Goal: Task Accomplishment & Management: Manage account settings

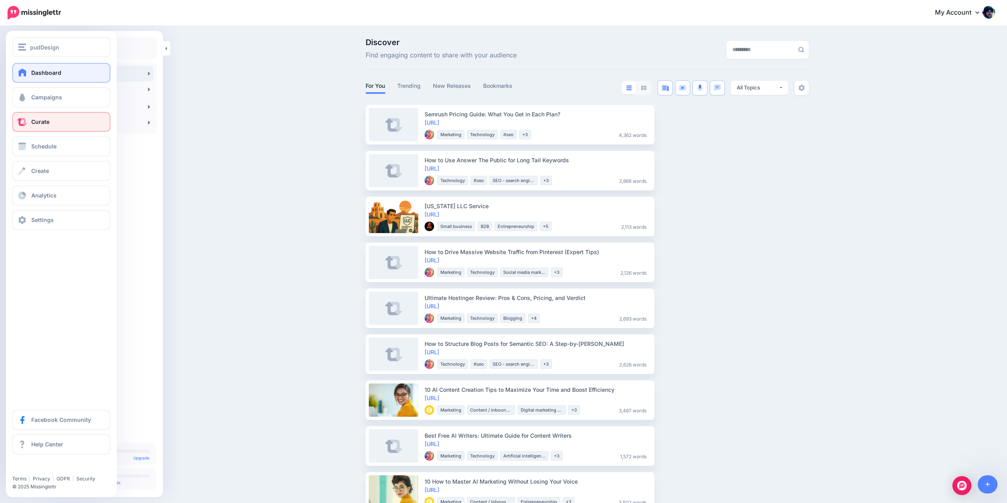
click at [51, 66] on link "Dashboard" at bounding box center [61, 73] width 98 height 20
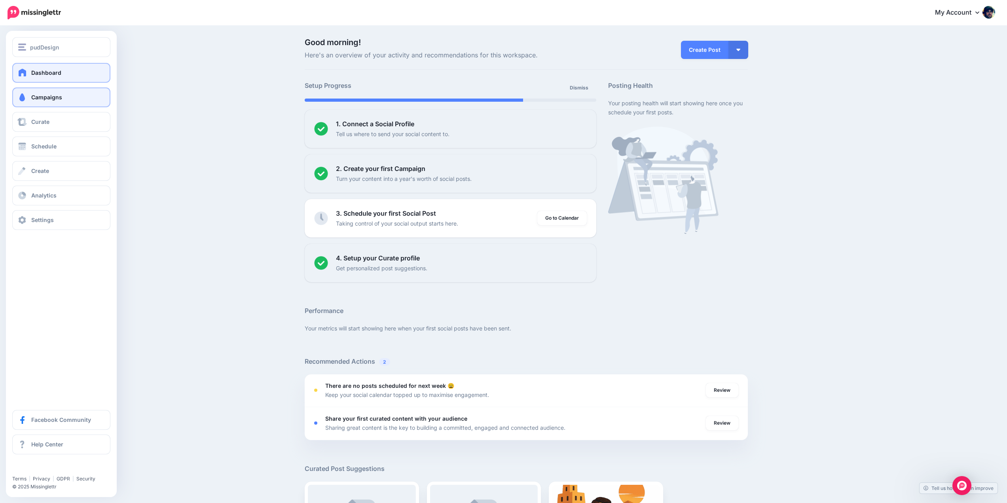
click at [60, 99] on span "Campaigns" at bounding box center [46, 97] width 31 height 7
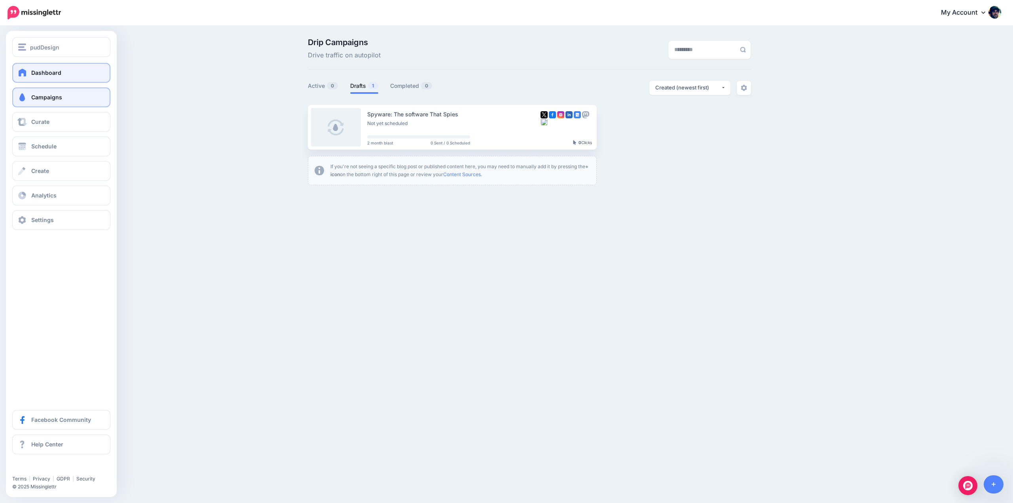
click at [51, 72] on span "Dashboard" at bounding box center [46, 72] width 30 height 7
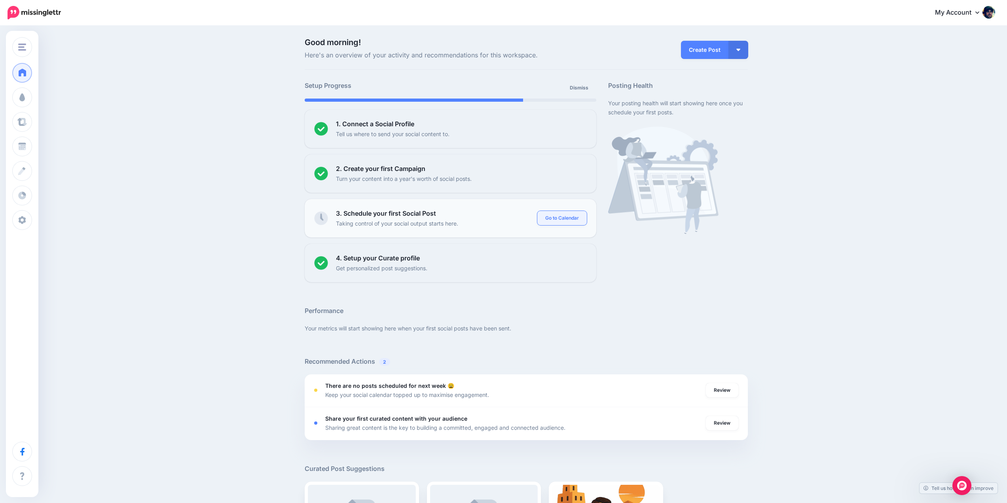
click at [582, 217] on link "Go to Calendar" at bounding box center [561, 218] width 49 height 14
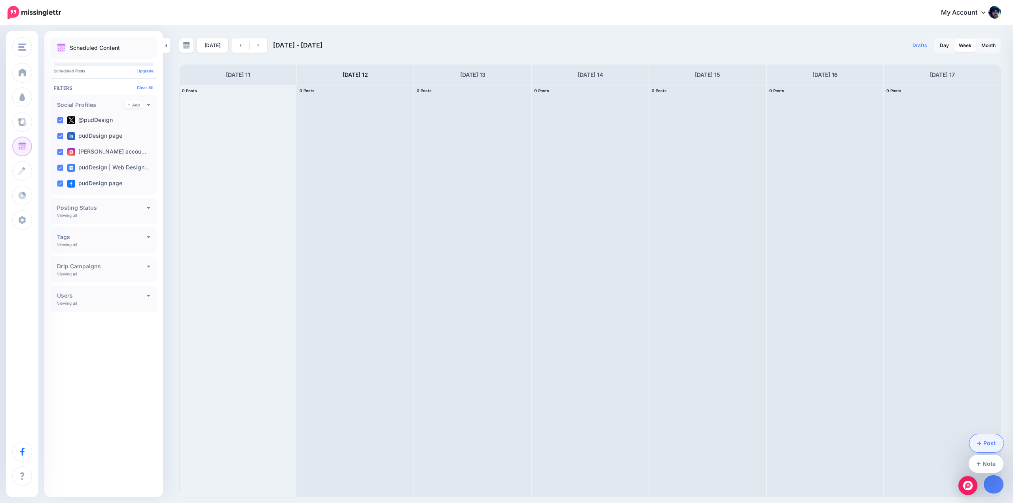
click at [986, 444] on link "Post" at bounding box center [987, 443] width 34 height 18
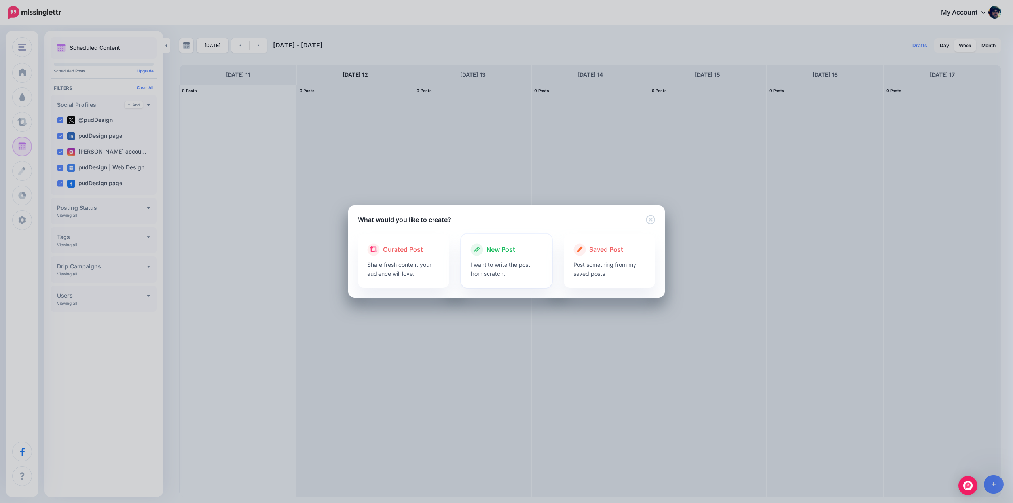
click at [501, 257] on div at bounding box center [507, 258] width 72 height 4
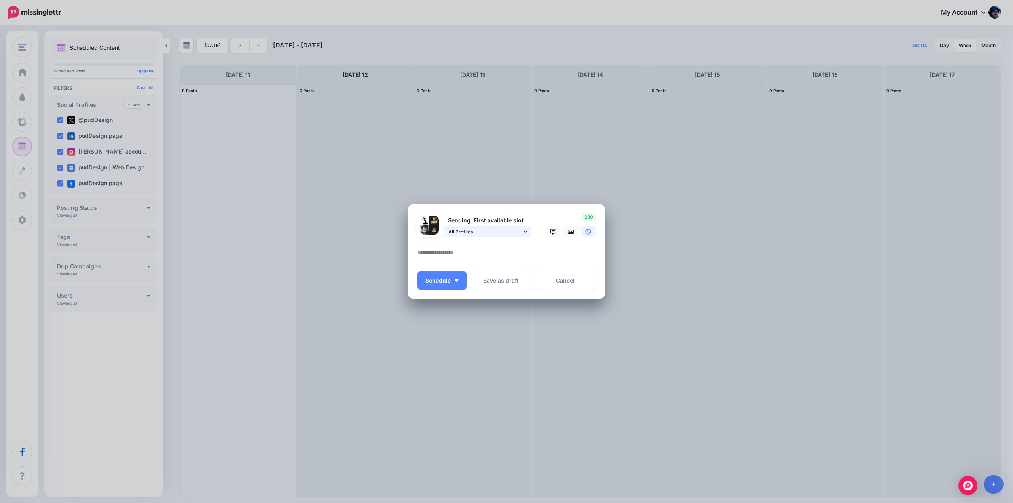
click at [519, 231] on span "All Profiles" at bounding box center [485, 232] width 74 height 8
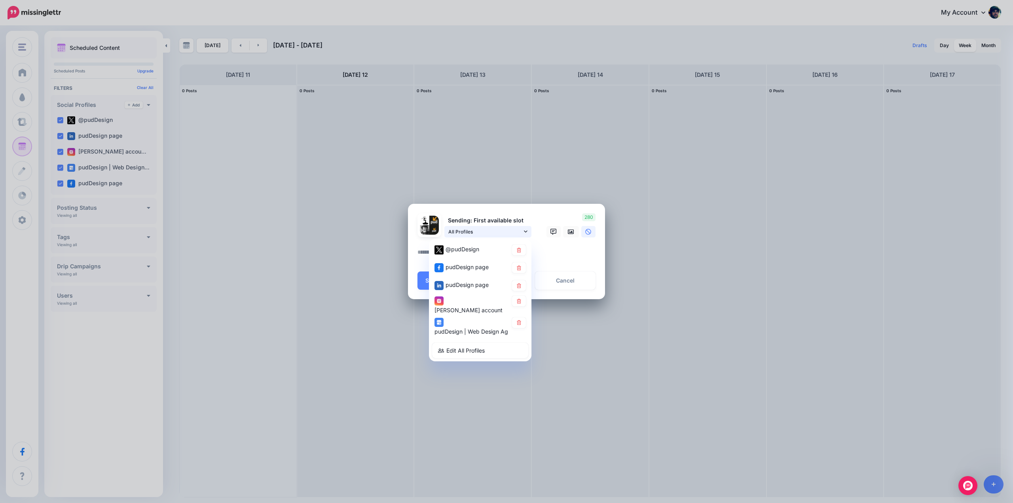
click at [519, 231] on span "All Profiles" at bounding box center [485, 232] width 74 height 8
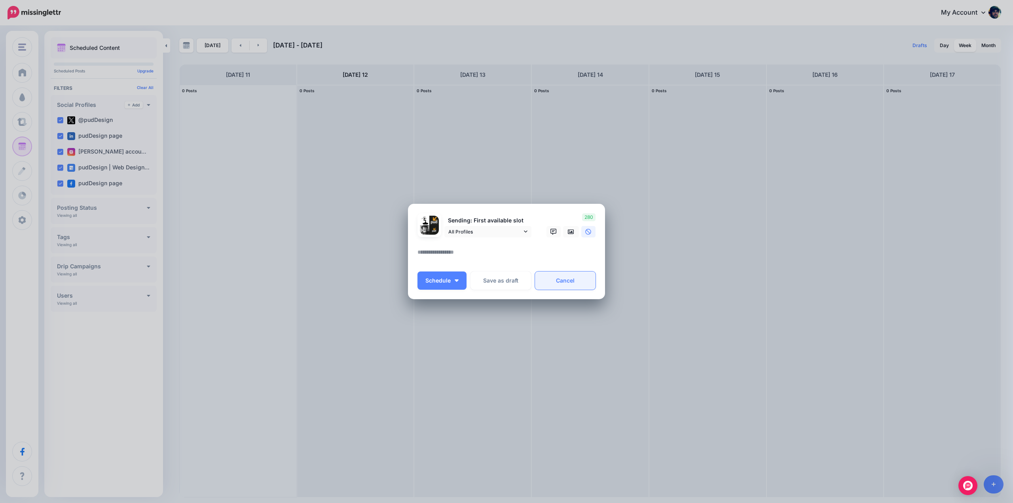
click at [576, 279] on link "Cancel" at bounding box center [565, 281] width 61 height 18
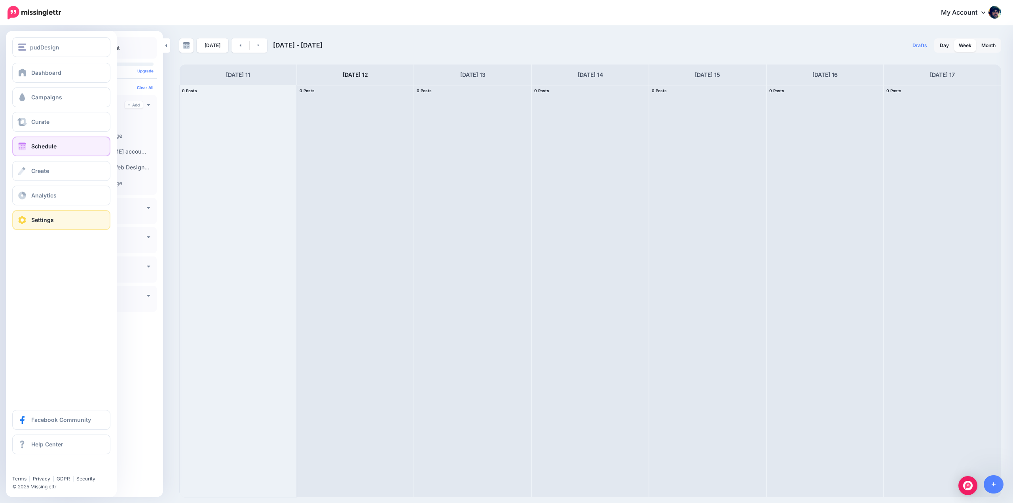
click at [67, 215] on link "Settings" at bounding box center [61, 220] width 98 height 20
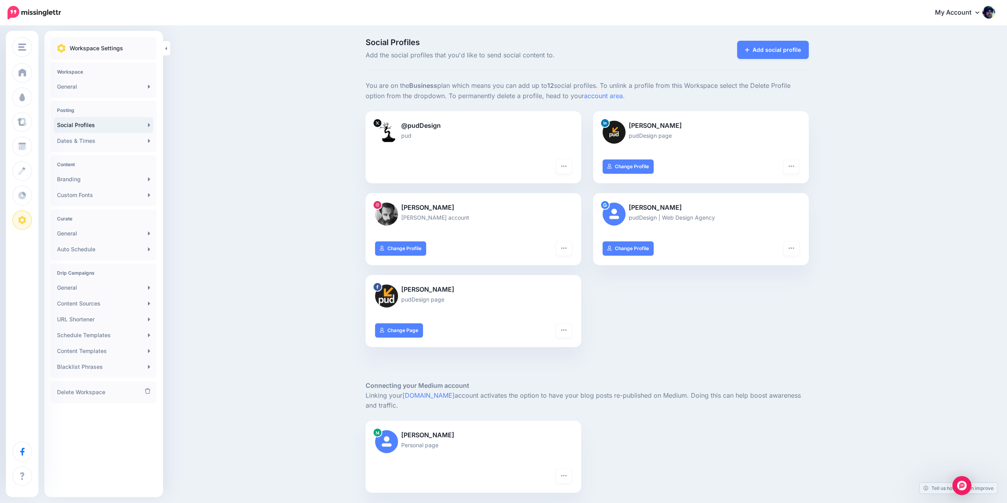
click at [978, 8] on link "My Account" at bounding box center [961, 12] width 68 height 19
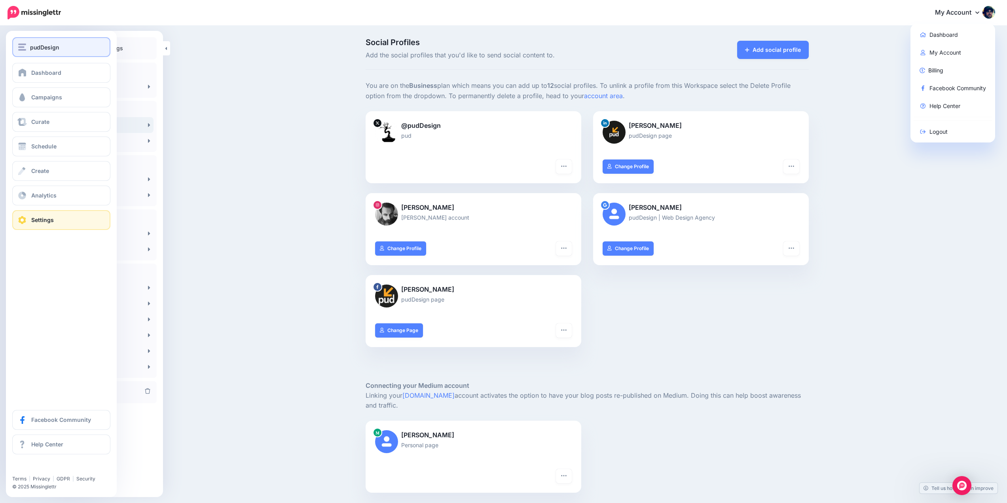
click at [32, 45] on span "pudDesign" at bounding box center [44, 47] width 29 height 9
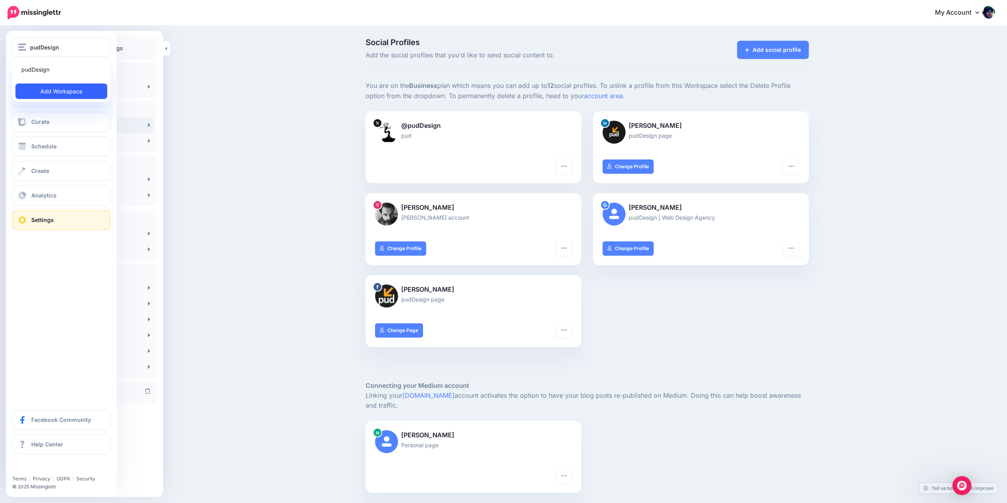
click at [71, 91] on link "Add Workspace" at bounding box center [61, 91] width 92 height 15
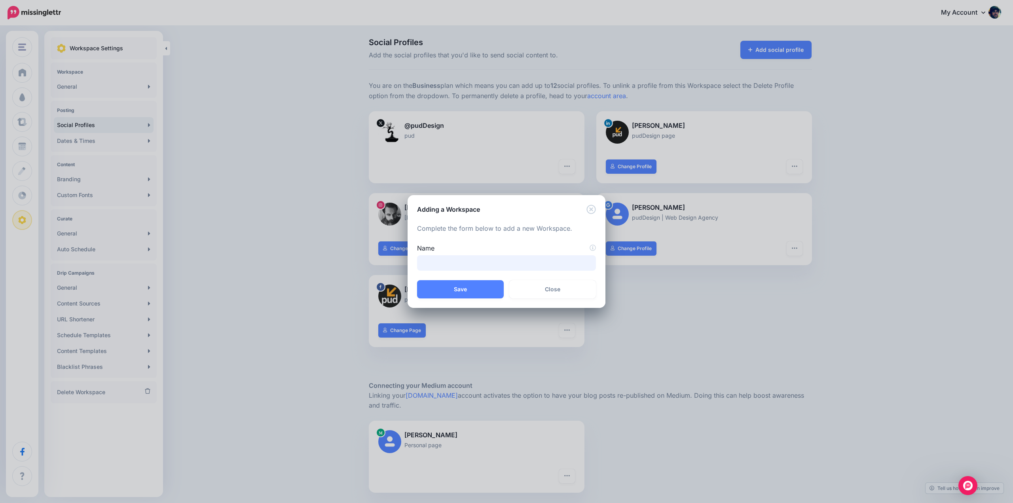
click at [444, 262] on input "Name" at bounding box center [506, 262] width 179 height 15
type input "**********"
click at [449, 260] on input "**********" at bounding box center [506, 262] width 179 height 15
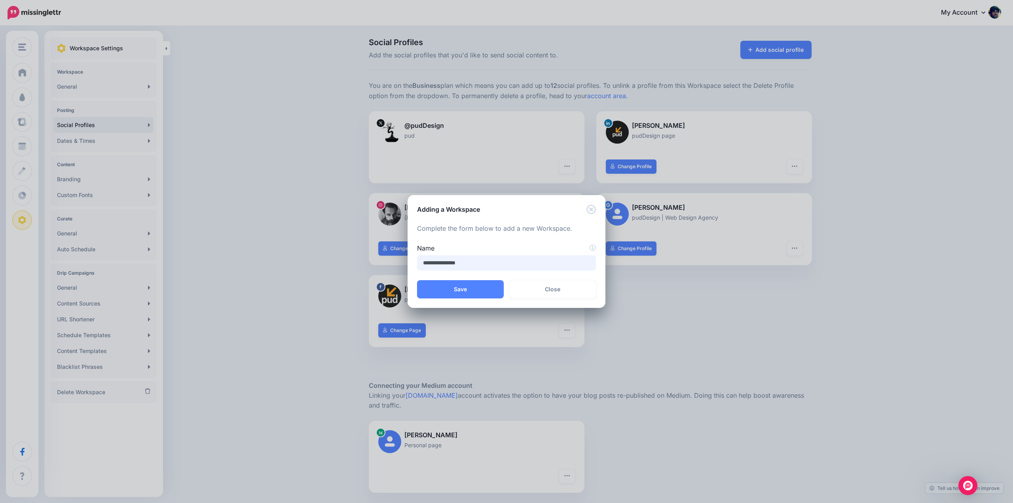
click at [449, 260] on input "**********" at bounding box center [506, 262] width 179 height 15
type input "**********"
click at [450, 288] on button "Save" at bounding box center [460, 289] width 87 height 18
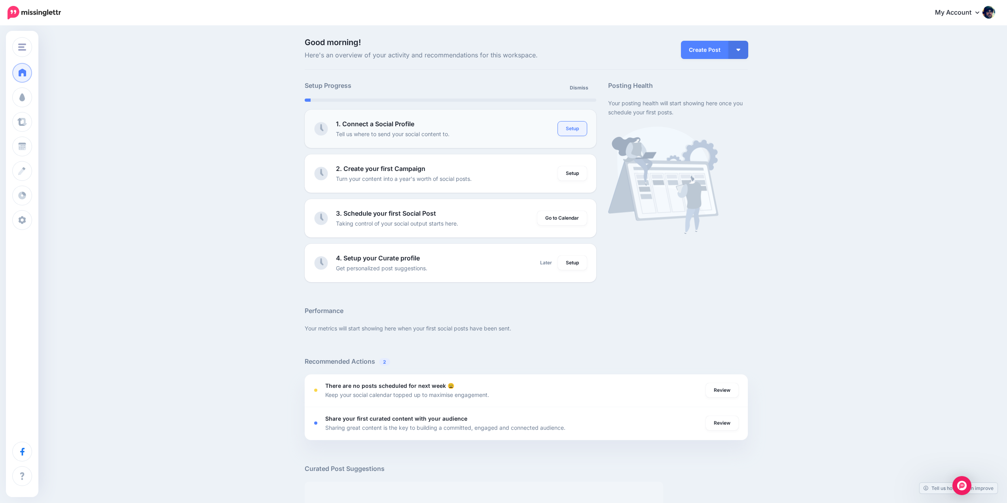
click at [578, 127] on link "Setup" at bounding box center [572, 129] width 29 height 14
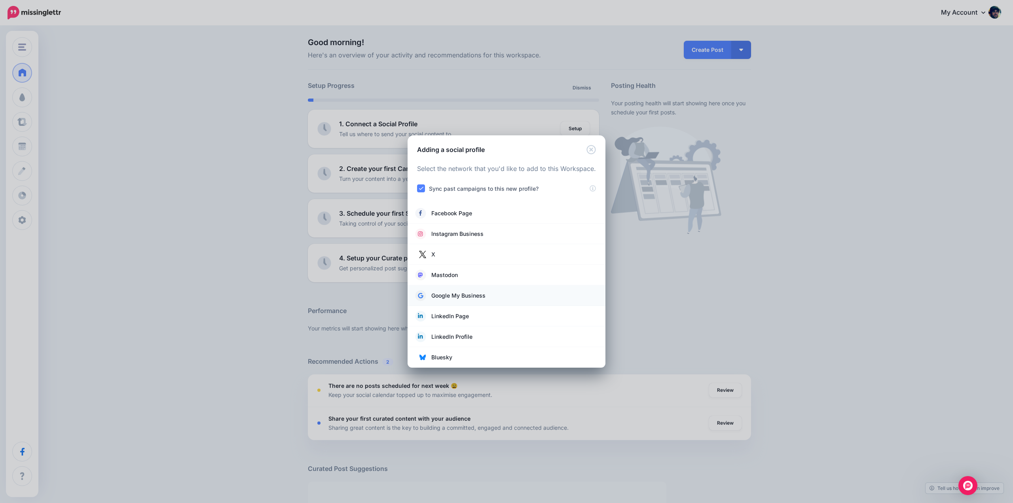
click at [480, 294] on span "Google My Business" at bounding box center [458, 295] width 54 height 9
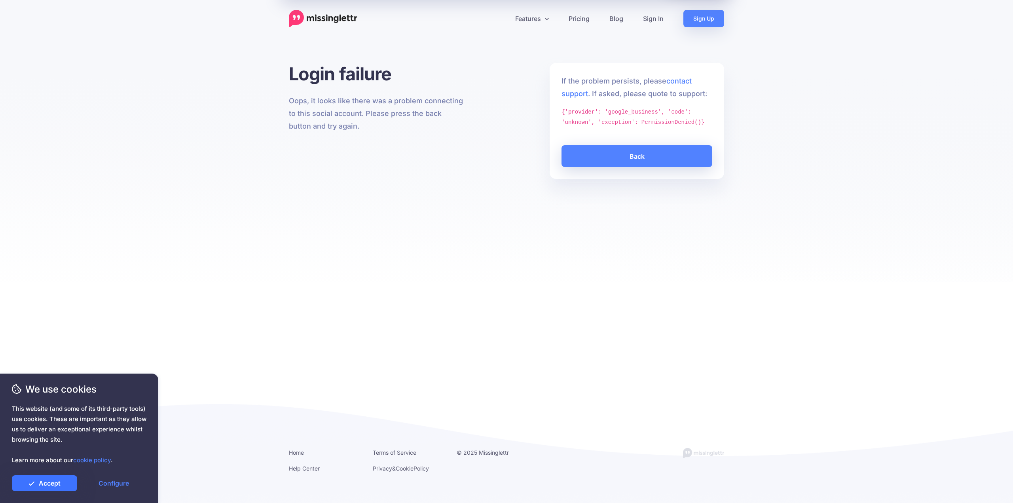
click at [46, 488] on link "Accept" at bounding box center [44, 483] width 65 height 16
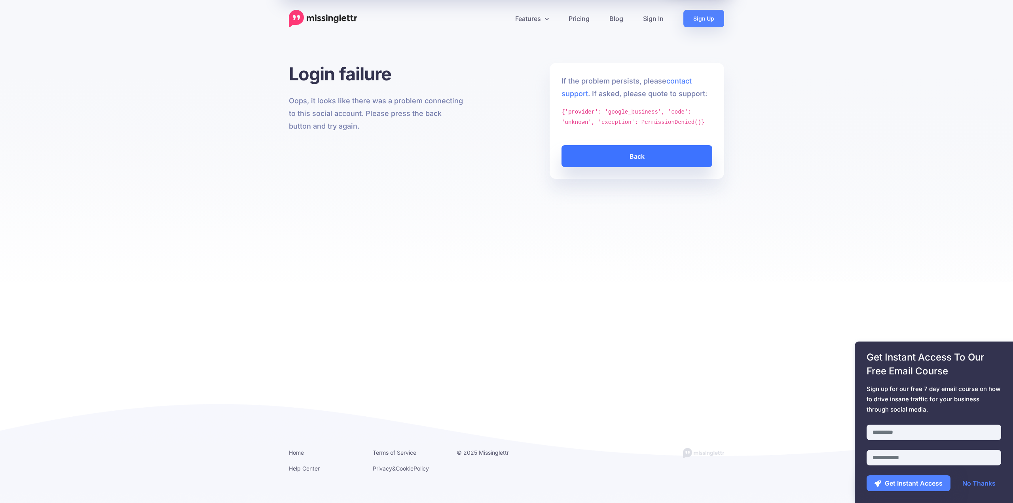
click at [645, 154] on link "Back" at bounding box center [637, 156] width 151 height 22
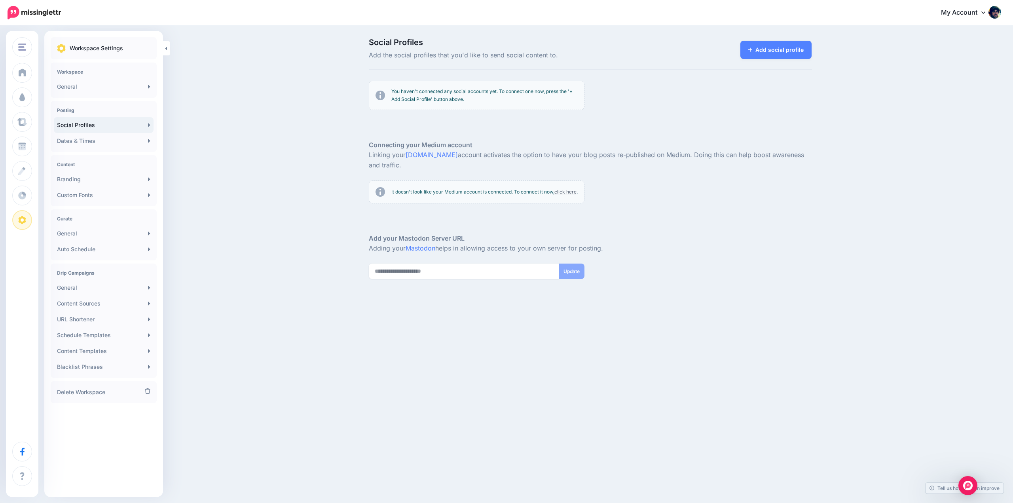
click at [135, 43] on div "Workspace Settings" at bounding box center [104, 48] width 106 height 22
click at [979, 12] on link "My Account" at bounding box center [967, 12] width 68 height 19
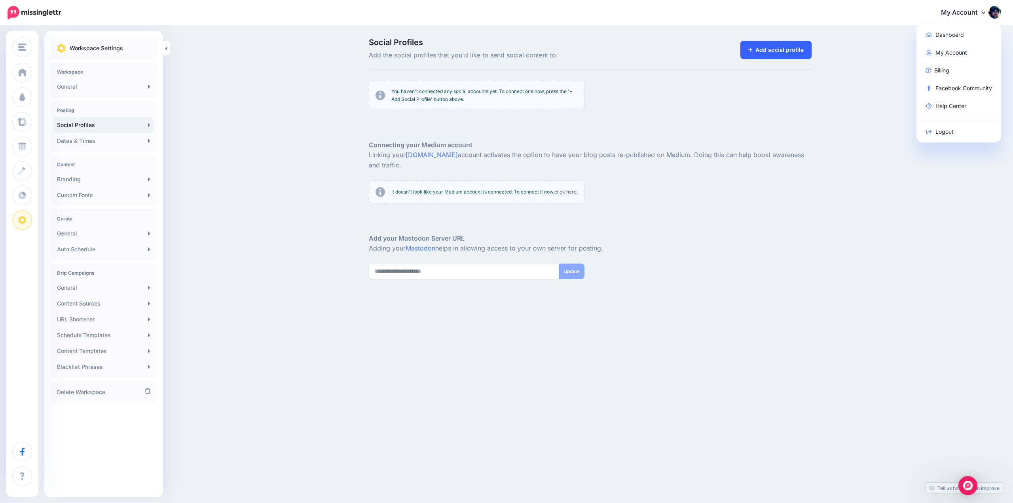
click at [791, 48] on link "Add social profile" at bounding box center [777, 50] width 72 height 18
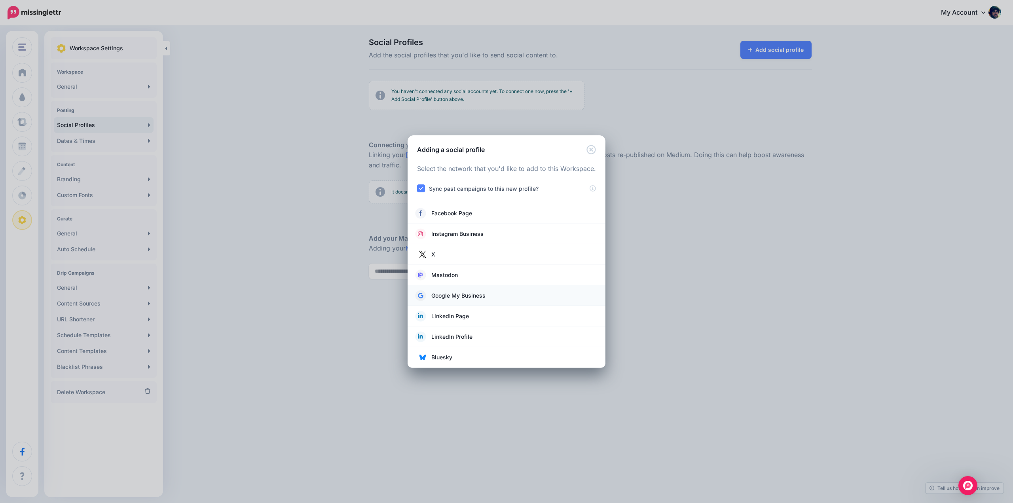
click at [488, 294] on link "Google My Business" at bounding box center [507, 295] width 182 height 11
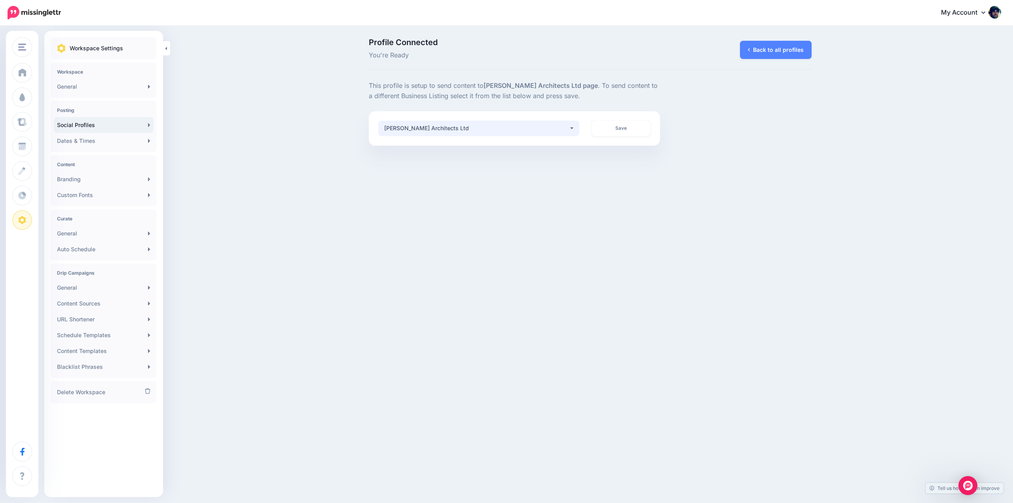
click at [538, 127] on div "[PERSON_NAME] Architects Ltd" at bounding box center [476, 127] width 185 height 9
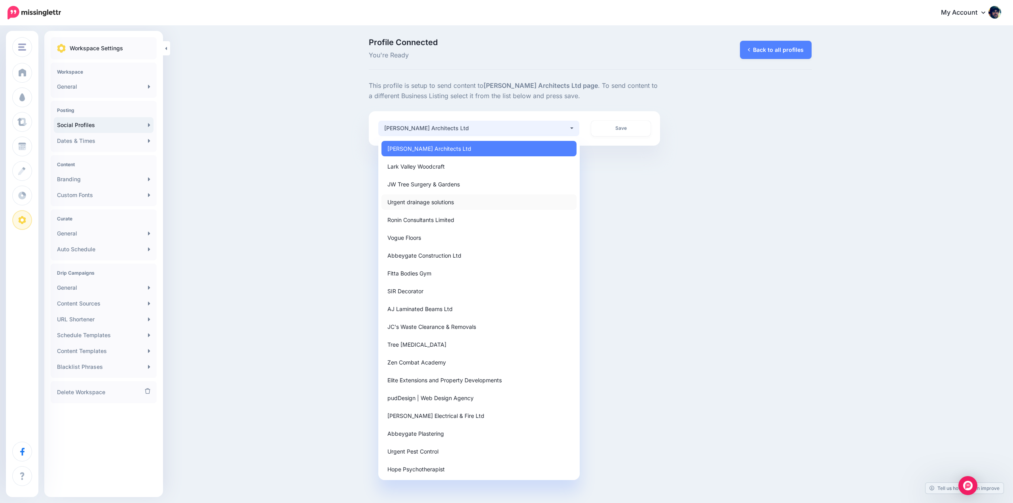
click at [430, 203] on span "Urgent drainage solutions" at bounding box center [420, 201] width 66 height 9
select select "**********"
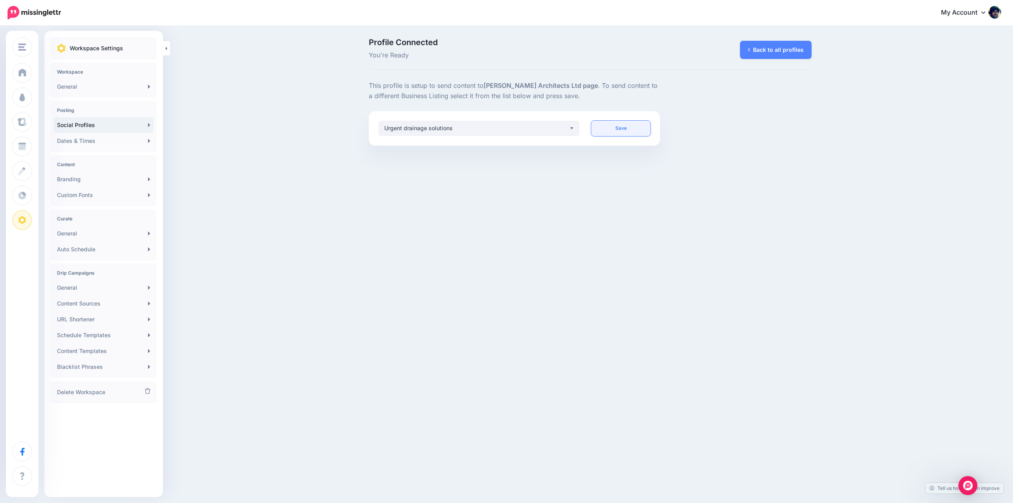
click at [620, 128] on link "Save" at bounding box center [620, 128] width 59 height 15
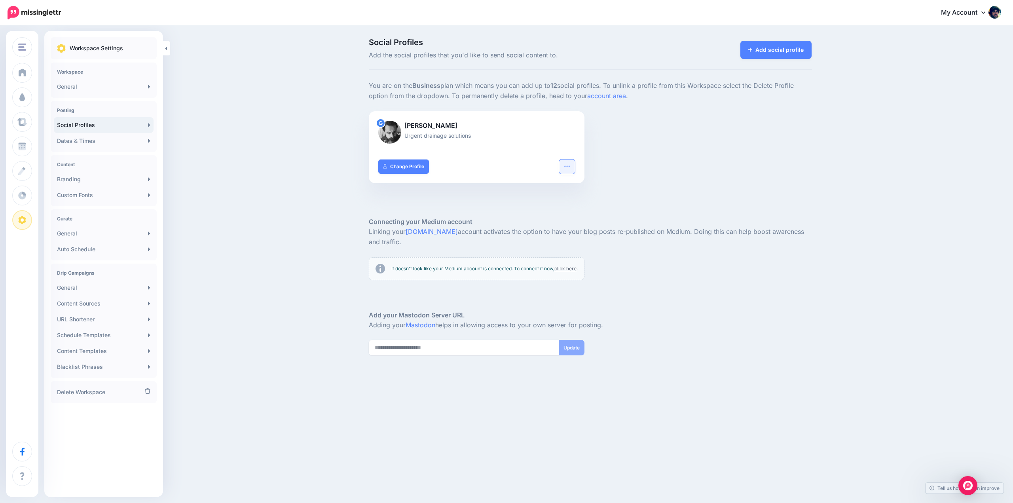
click at [568, 164] on icon "button" at bounding box center [567, 166] width 6 height 6
click at [321, 184] on div "Social Profiles Add the social profiles that you'd like to send social content …" at bounding box center [506, 227] width 1013 height 400
click at [409, 167] on link "Change Profile" at bounding box center [403, 167] width 51 height 14
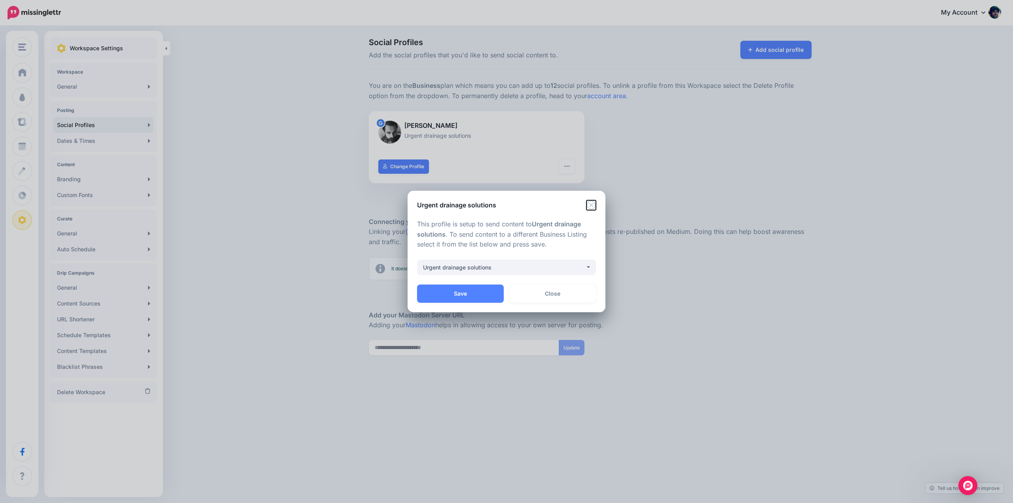
click at [592, 204] on icon "Close" at bounding box center [591, 204] width 9 height 9
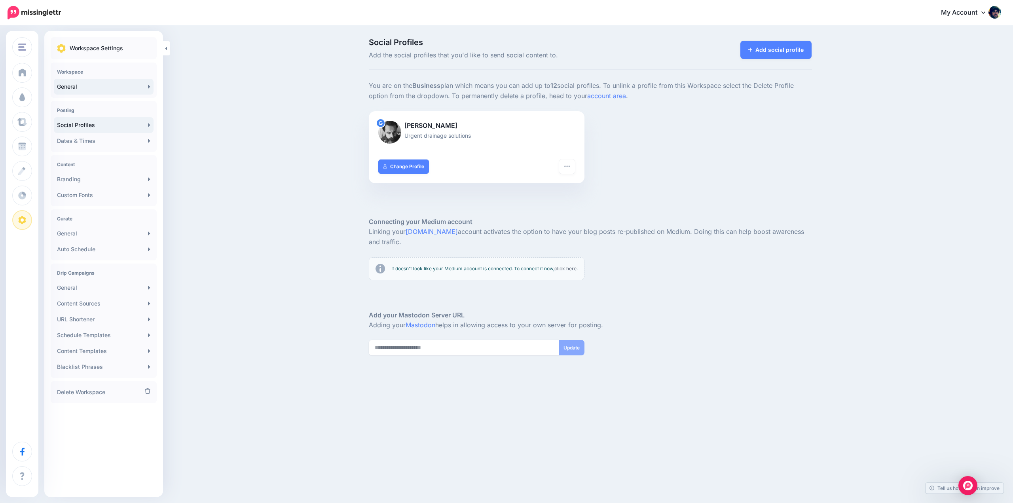
click at [89, 83] on link "General" at bounding box center [104, 87] width 100 height 16
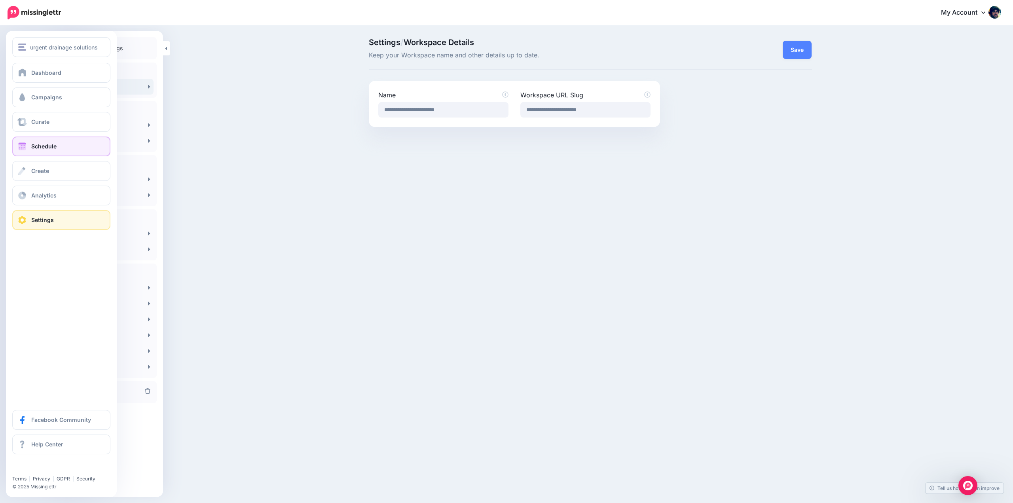
click at [84, 151] on link "Schedule" at bounding box center [61, 147] width 98 height 20
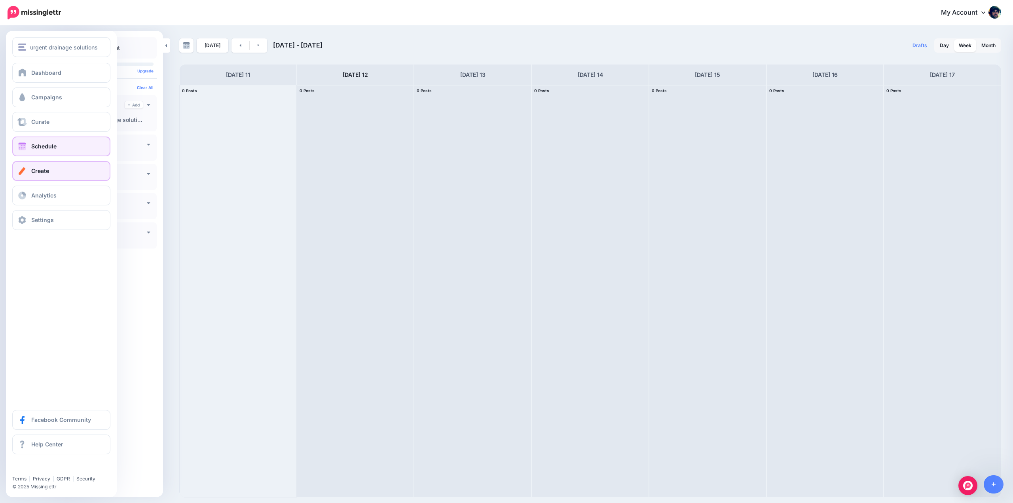
click at [43, 174] on link "Create" at bounding box center [61, 171] width 98 height 20
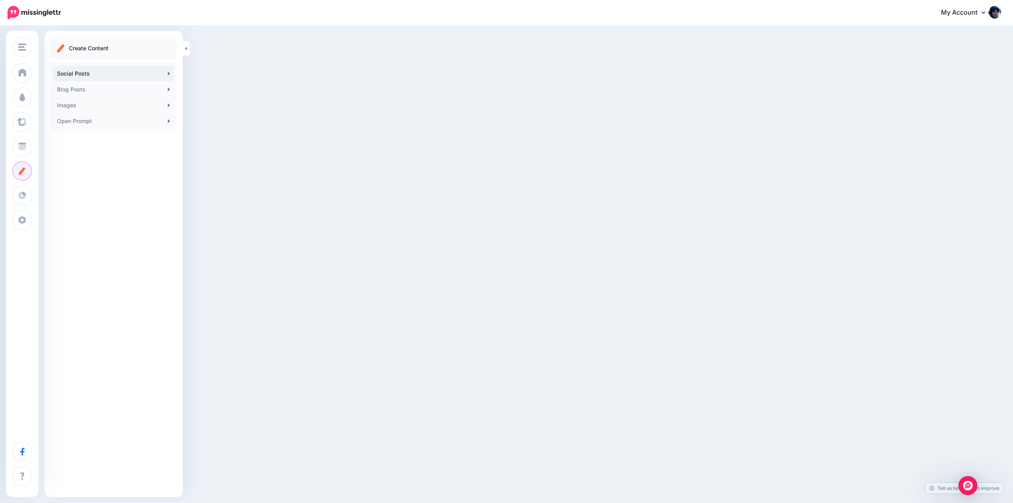
click at [118, 72] on link "Social Posts" at bounding box center [114, 74] width 120 height 16
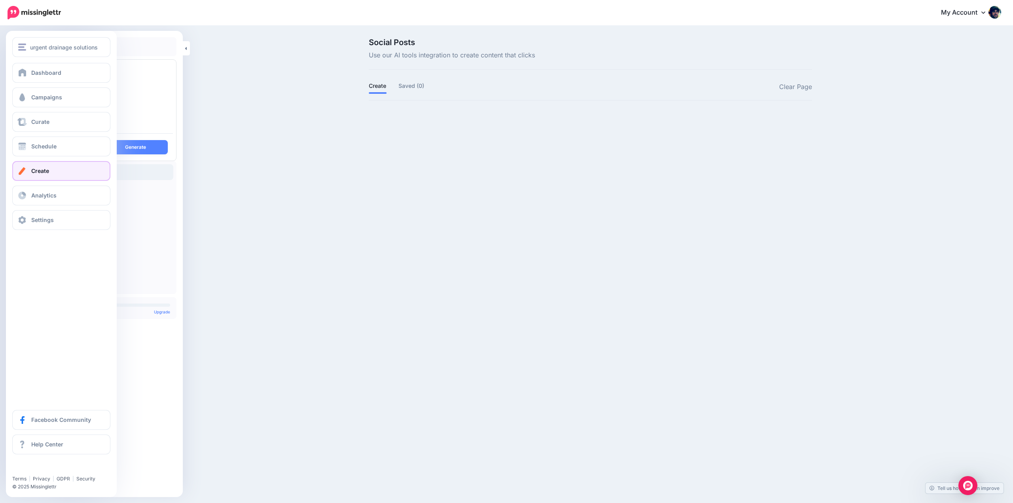
click at [50, 170] on link "Create" at bounding box center [61, 171] width 98 height 20
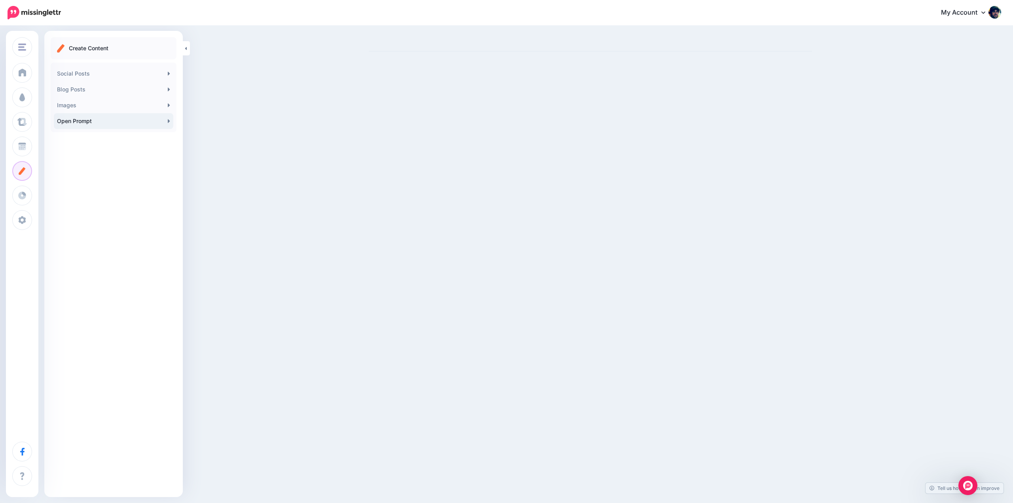
click at [118, 119] on link "Open Prompt" at bounding box center [114, 121] width 120 height 16
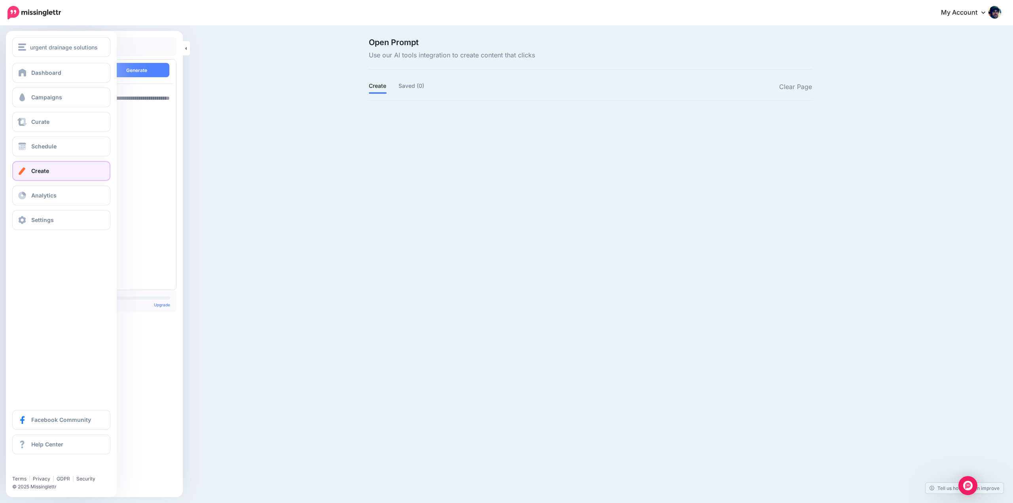
click at [57, 168] on link "Create" at bounding box center [61, 171] width 98 height 20
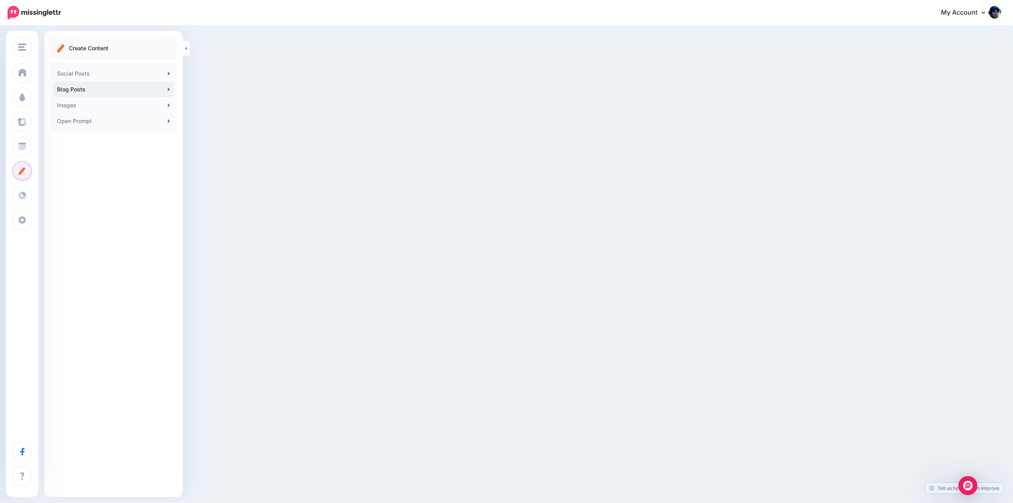
click at [125, 92] on link "Blog Posts" at bounding box center [114, 90] width 120 height 16
